Goal: Find specific page/section: Find specific page/section

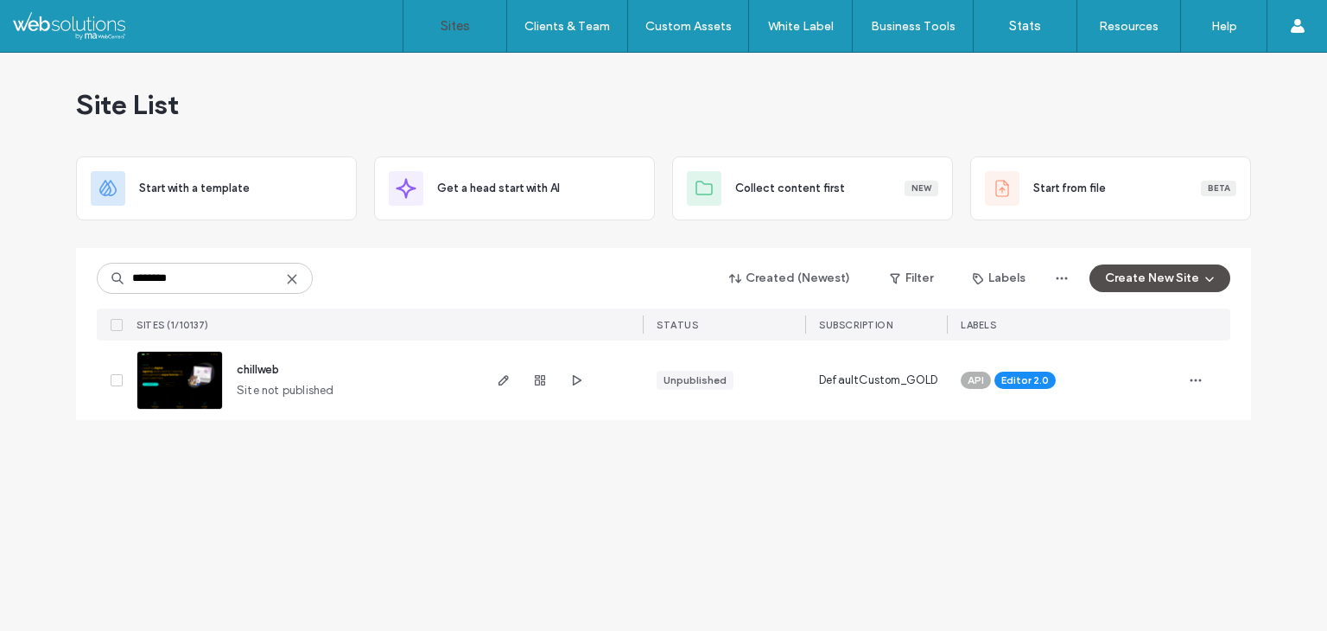
click at [433, 504] on div "Site List Start with a template Get a head start with AI Collect content first …" at bounding box center [663, 342] width 1327 height 578
click at [570, 379] on icon "button" at bounding box center [577, 380] width 14 height 14
click at [505, 378] on icon "button" at bounding box center [504, 380] width 14 height 14
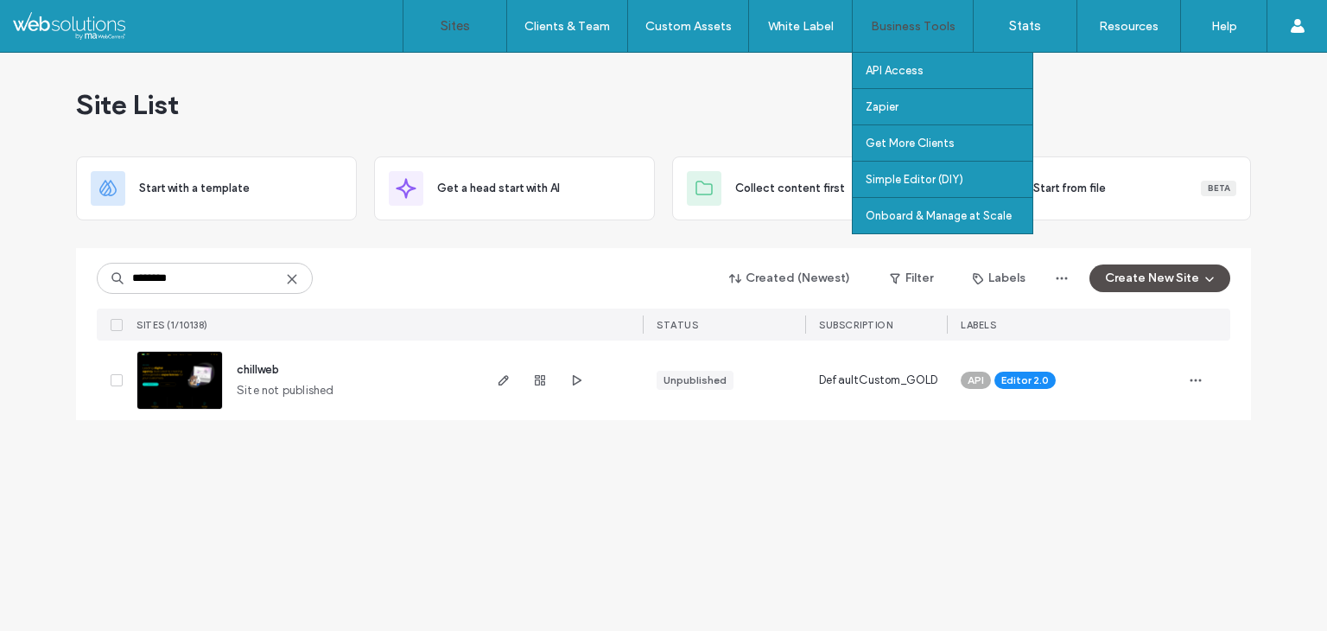
type input "********"
